Goal: Task Accomplishment & Management: Use online tool/utility

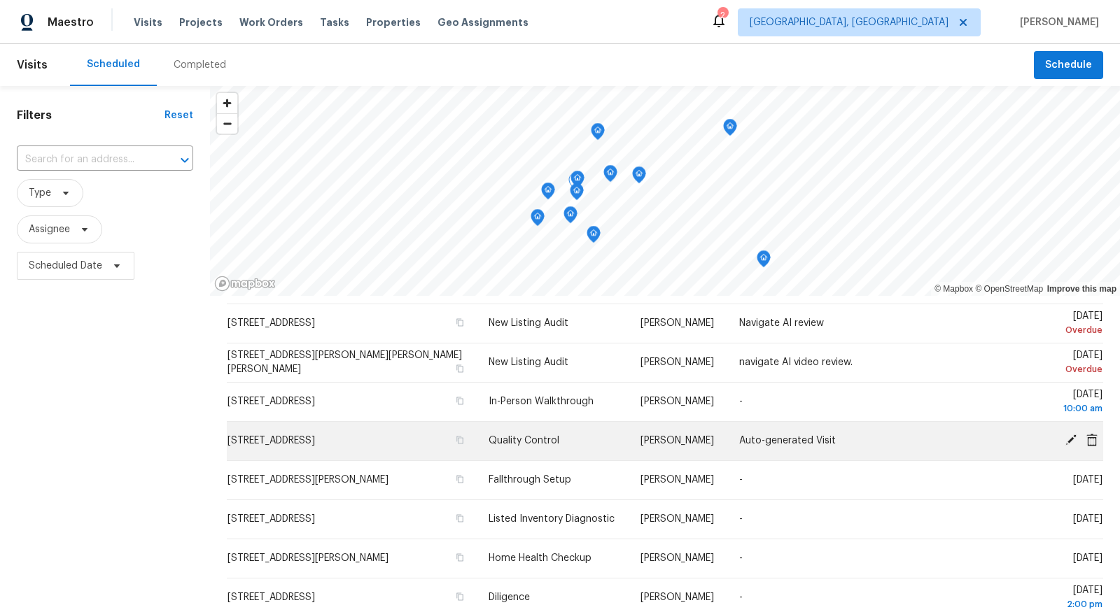
scroll to position [37, 0]
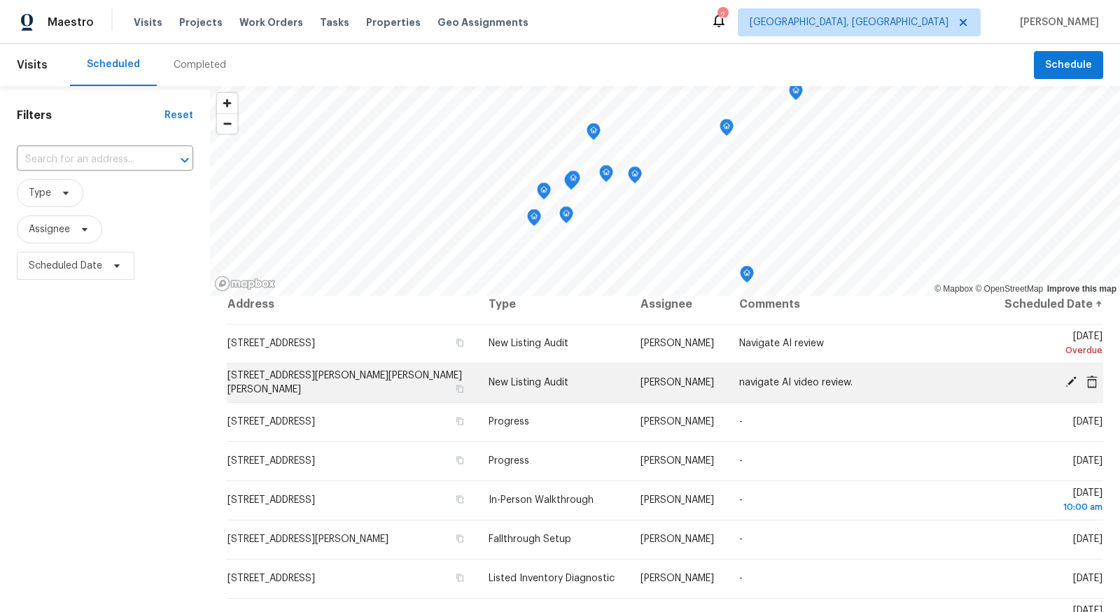
scroll to position [10, 0]
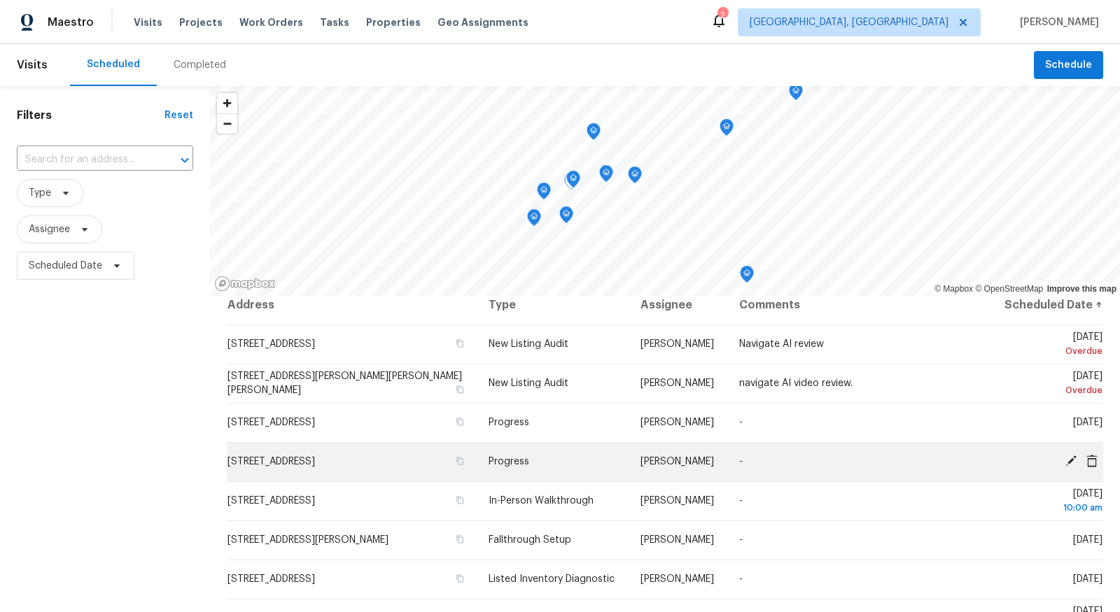
click at [1074, 461] on icon at bounding box center [1071, 461] width 13 height 13
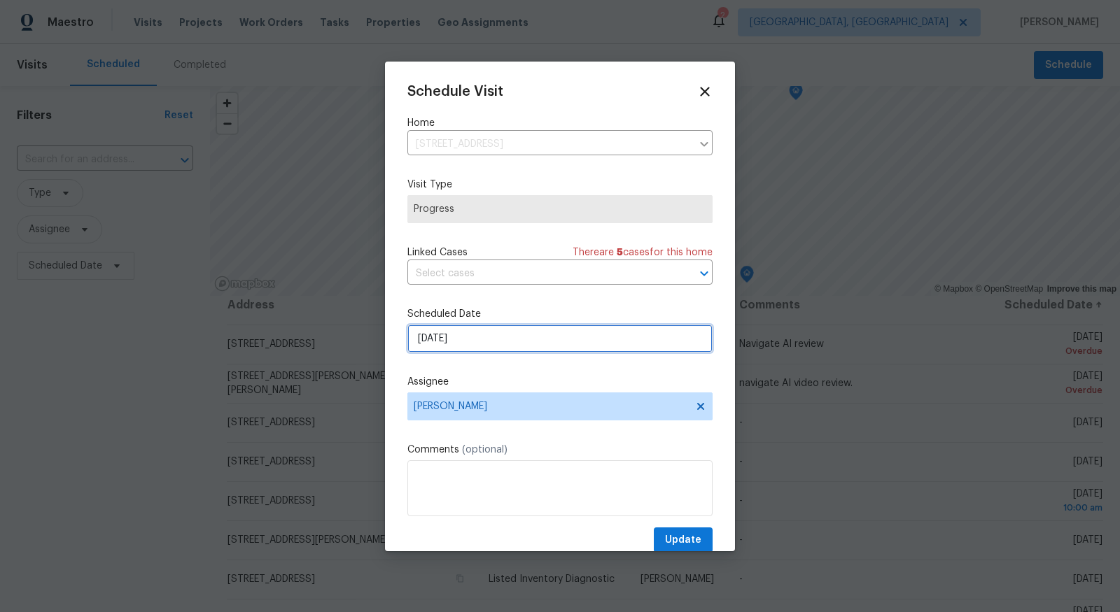
click at [586, 339] on input "9/3/2025" at bounding box center [559, 339] width 305 height 28
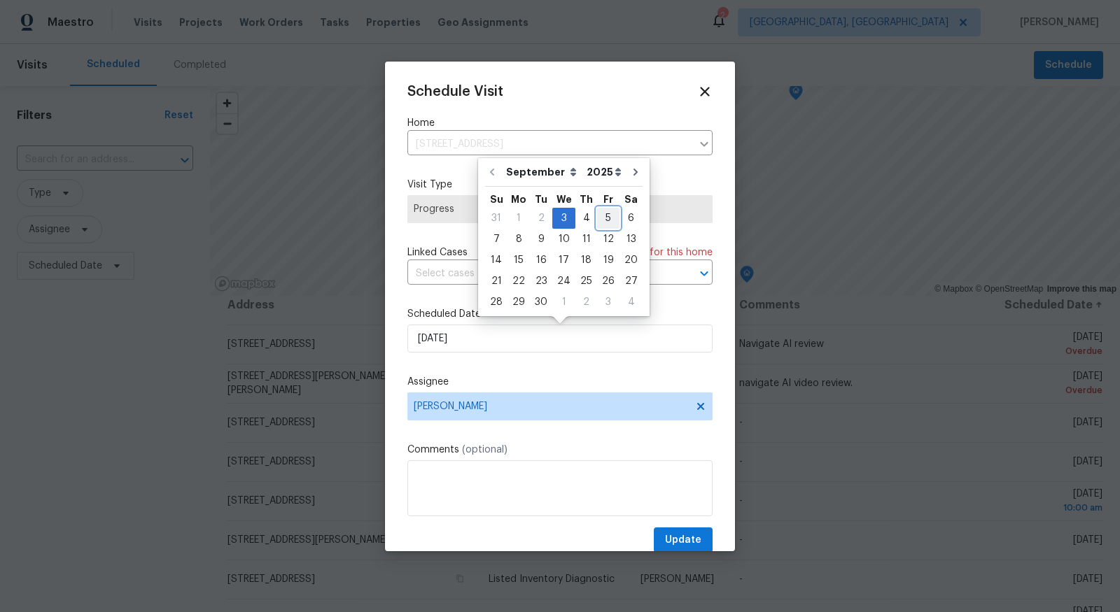
click at [605, 218] on div "5" at bounding box center [608, 219] width 22 height 20
type input "9/5/2025"
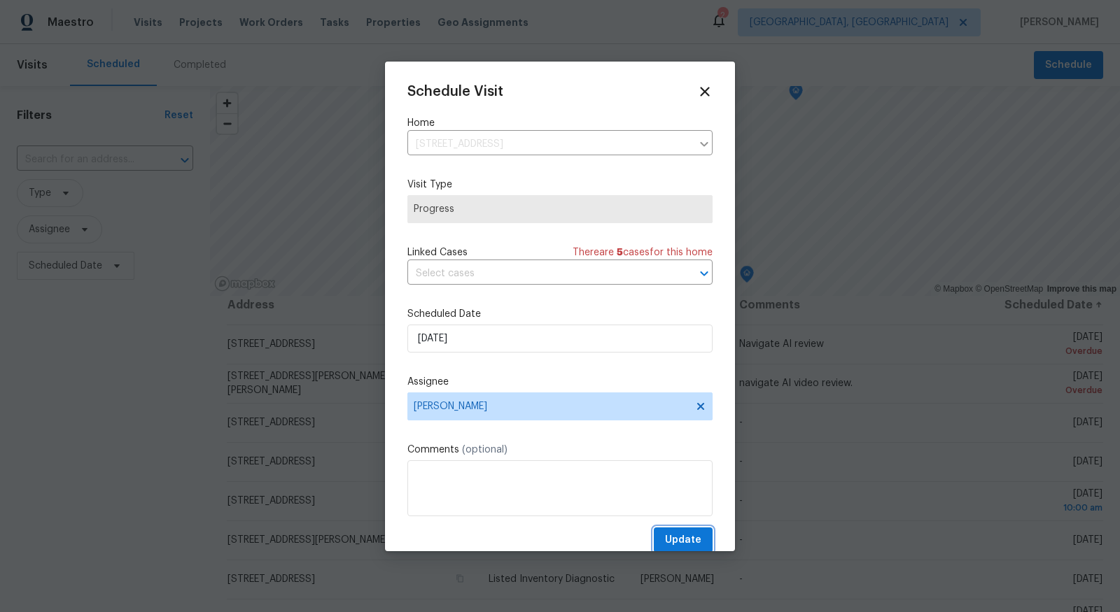
click at [688, 531] on button "Update" at bounding box center [683, 541] width 59 height 26
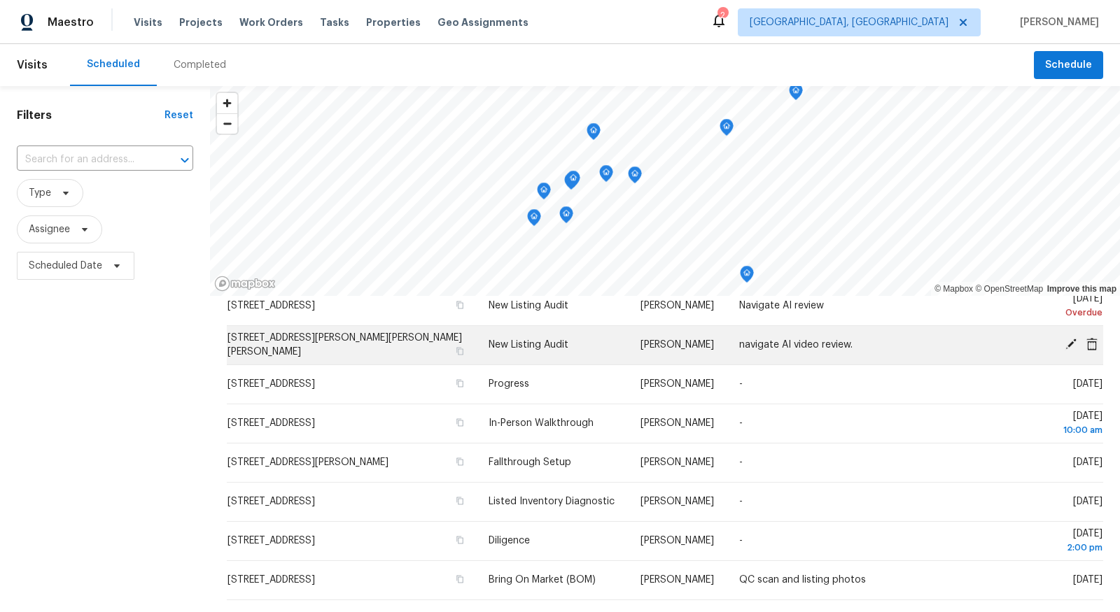
scroll to position [60, 0]
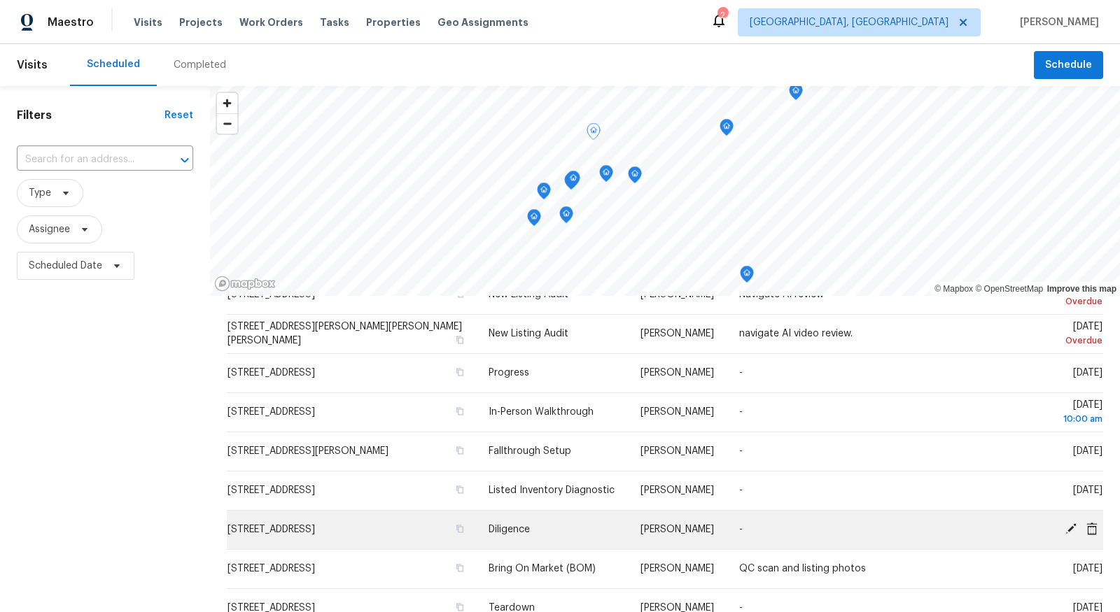
click at [363, 520] on td "[STREET_ADDRESS]" at bounding box center [352, 529] width 251 height 39
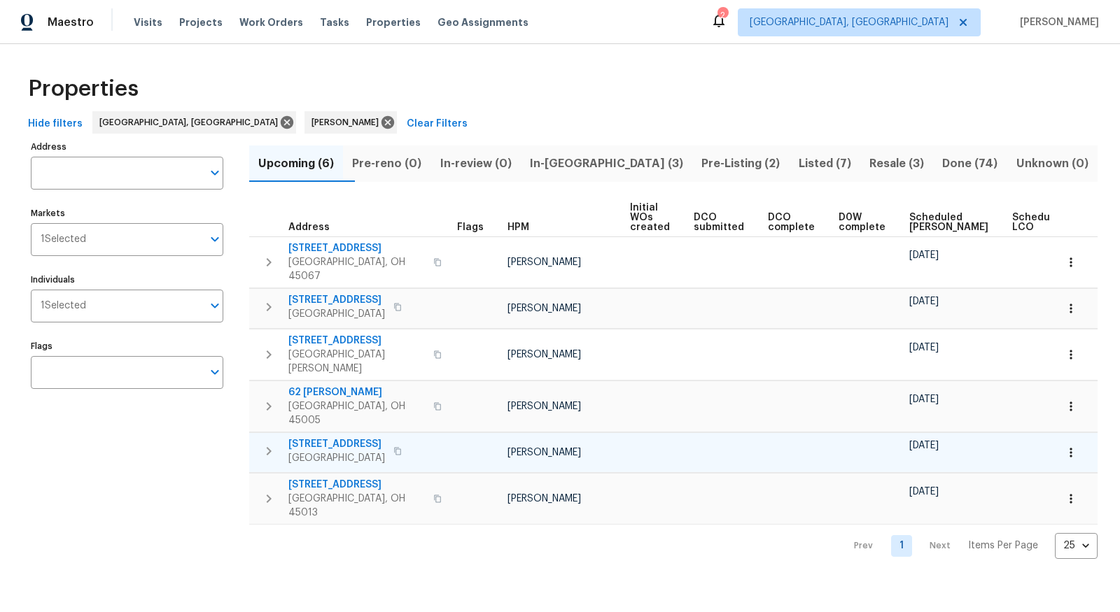
click at [1072, 446] on icon "button" at bounding box center [1071, 453] width 14 height 14
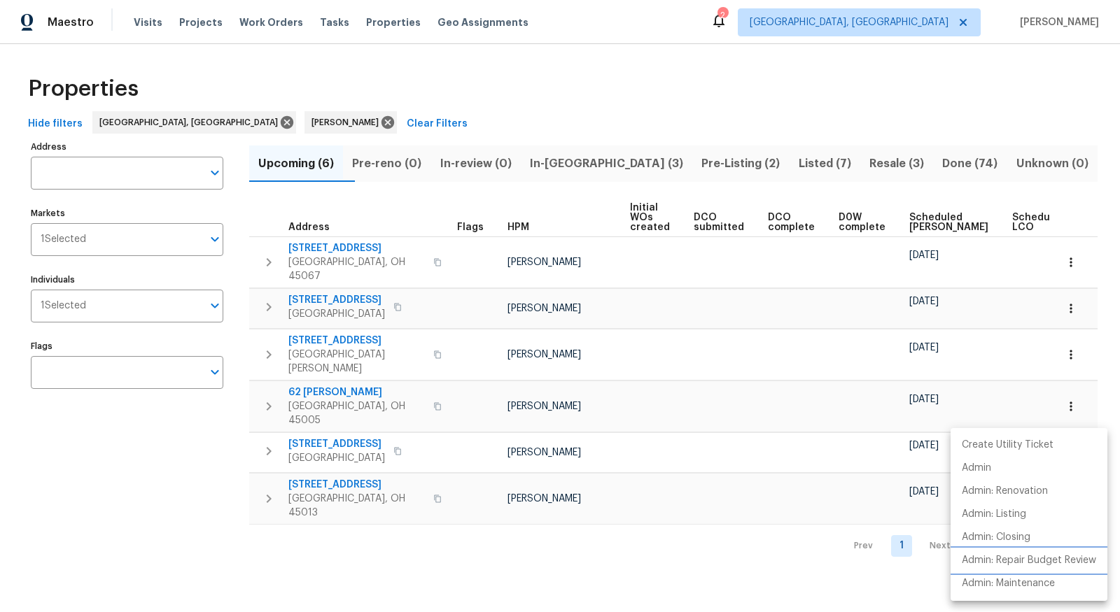
click at [1016, 566] on p "Admin: Repair Budget Review" at bounding box center [1029, 561] width 134 height 15
click at [342, 409] on div at bounding box center [560, 306] width 1120 height 612
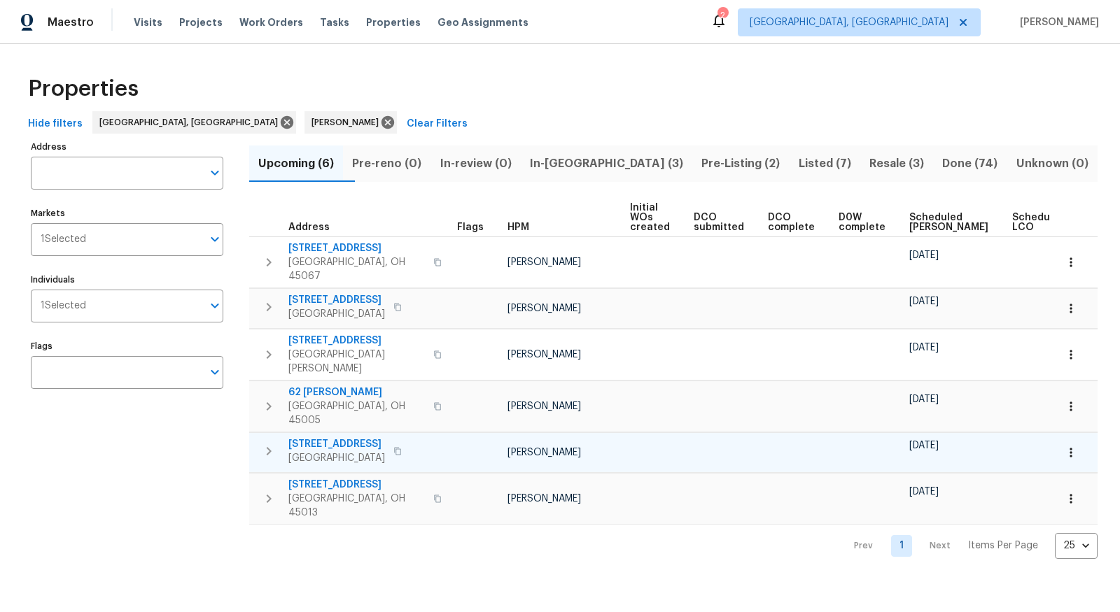
click at [342, 437] on span "11825 Cedarcreek Dr" at bounding box center [336, 444] width 97 height 14
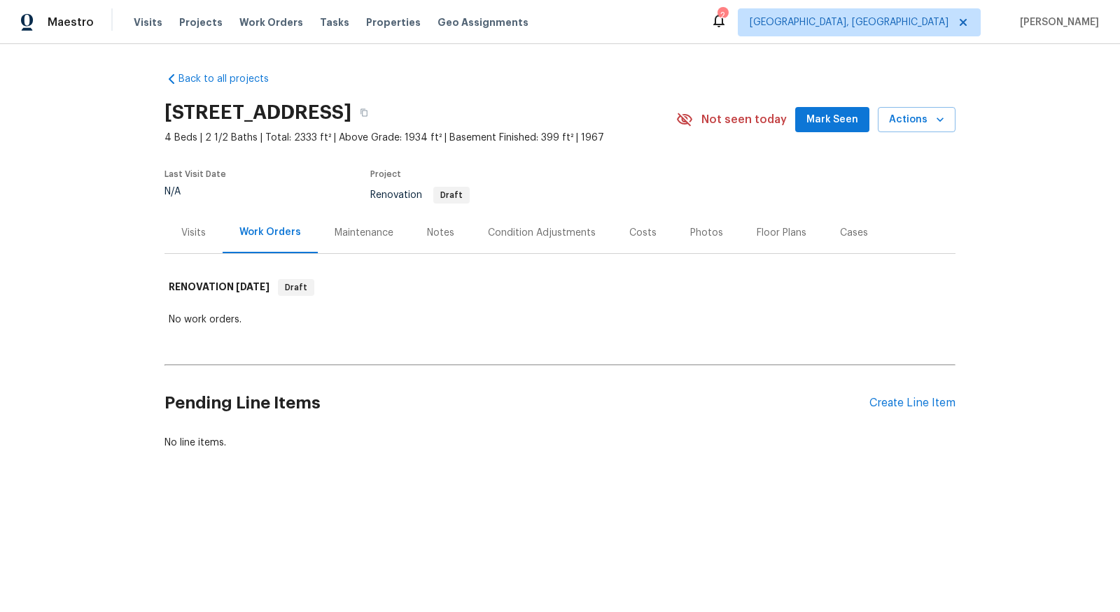
click at [552, 230] on div "Condition Adjustments" at bounding box center [542, 233] width 108 height 14
